Goal: Information Seeking & Learning: Learn about a topic

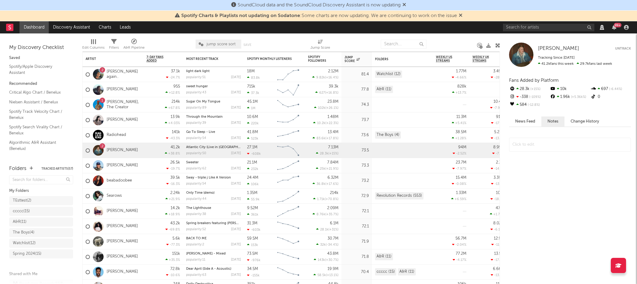
click at [405, 5] on icon at bounding box center [404, 4] width 4 height 5
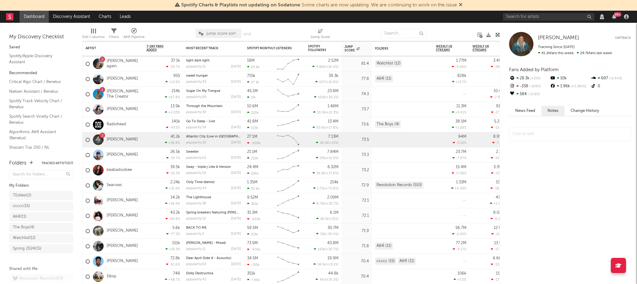
click at [462, 3] on icon at bounding box center [461, 4] width 4 height 5
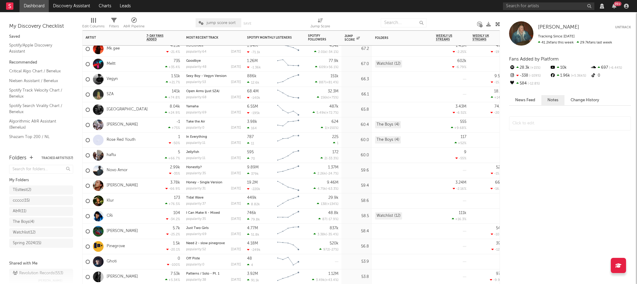
click at [122, 136] on div "Rose Red Youth" at bounding box center [111, 141] width 50 height 18
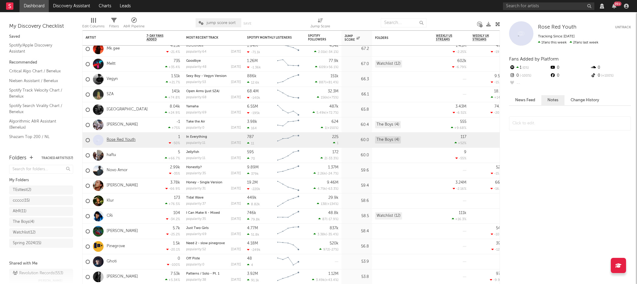
click at [122, 139] on link "Rose Red Youth" at bounding box center [121, 140] width 29 height 5
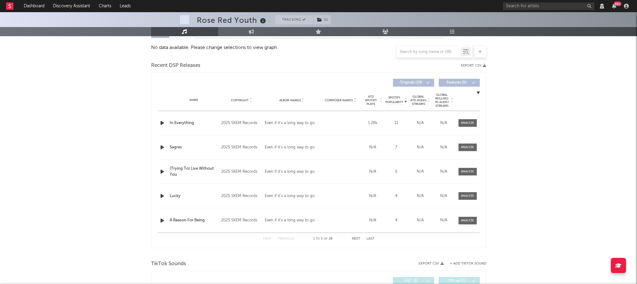
scroll to position [89, 0]
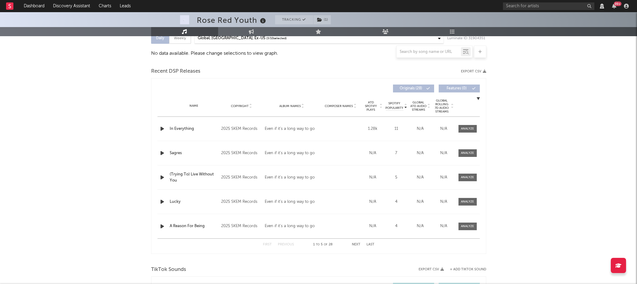
select select "View all"
click at [468, 128] on div at bounding box center [467, 129] width 13 height 5
select select "View all"
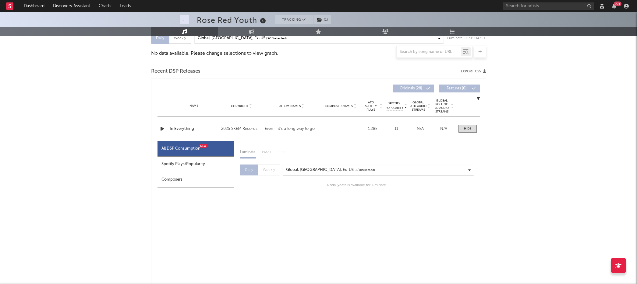
click at [192, 165] on div "Spotify Plays/Popularity" at bounding box center [195, 165] width 76 height 16
select select "1w"
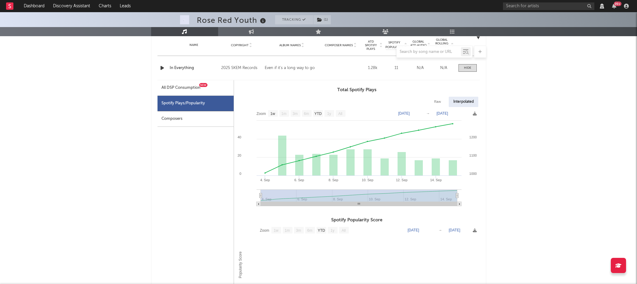
scroll to position [150, 0]
click at [439, 102] on div "Raw" at bounding box center [437, 102] width 16 height 10
select select "1w"
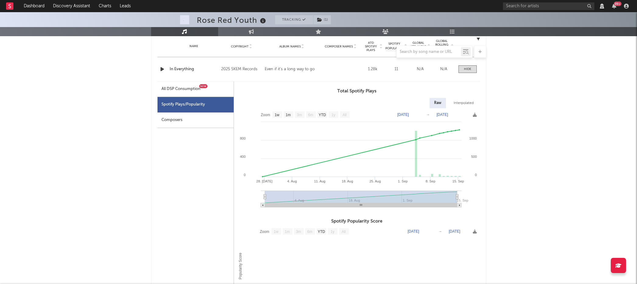
scroll to position [103, 0]
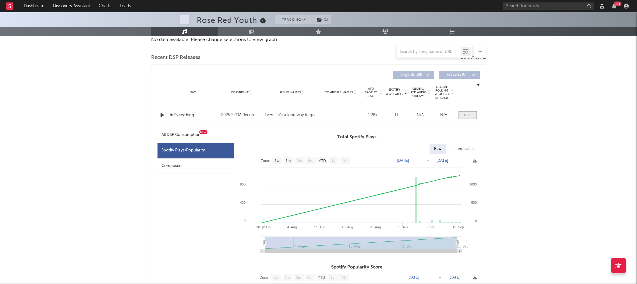
click at [473, 115] on span at bounding box center [467, 115] width 18 height 8
select select "View all"
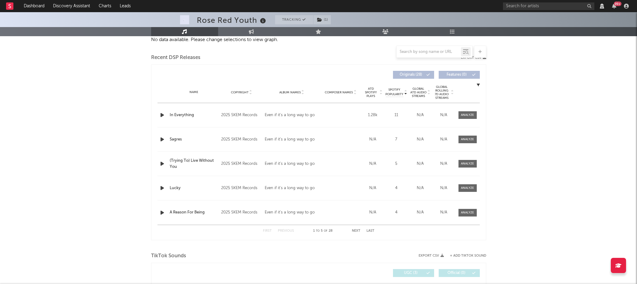
click at [357, 231] on button "Next" at bounding box center [356, 231] width 9 height 3
select select "View all"
click at [357, 231] on button "Next" at bounding box center [356, 231] width 9 height 3
select select "View all"
click at [357, 231] on button "Next" at bounding box center [356, 231] width 9 height 3
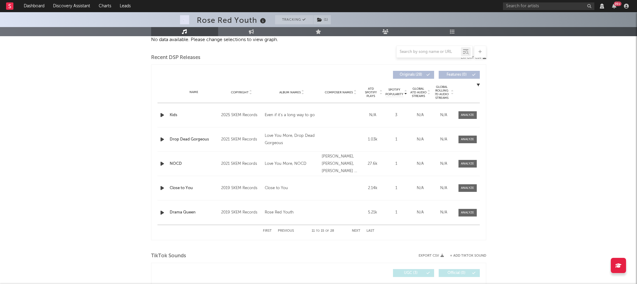
select select "View all"
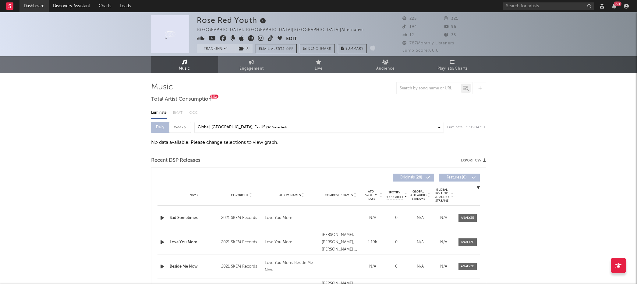
click at [32, 9] on link "Dashboard" at bounding box center [33, 6] width 29 height 12
